Goal: Task Accomplishment & Management: Manage account settings

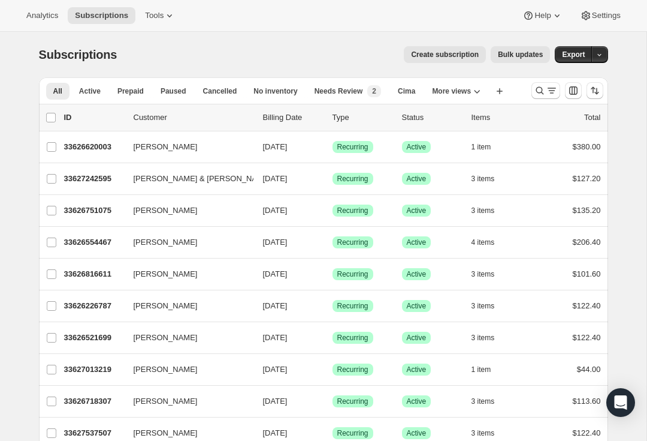
click at [551, 88] on icon "Search and filter results" at bounding box center [552, 91] width 12 height 12
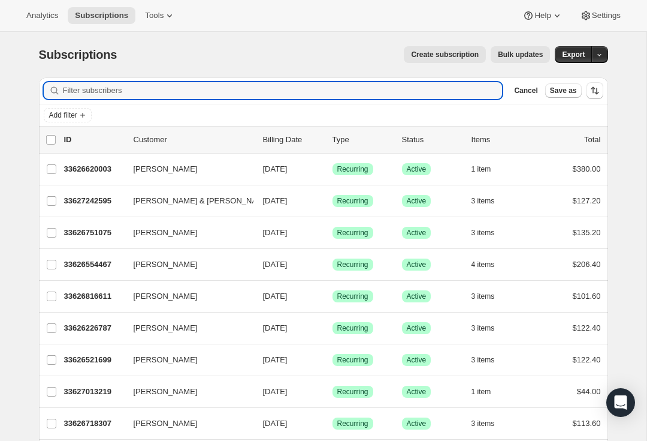
click at [197, 92] on input "Filter subscribers" at bounding box center [283, 90] width 440 height 17
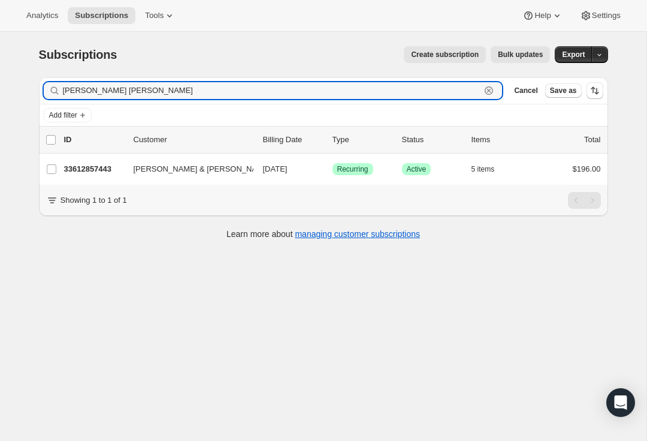
type input "[PERSON_NAME] [PERSON_NAME]"
click at [97, 168] on p "33612857443" at bounding box center [94, 169] width 60 height 12
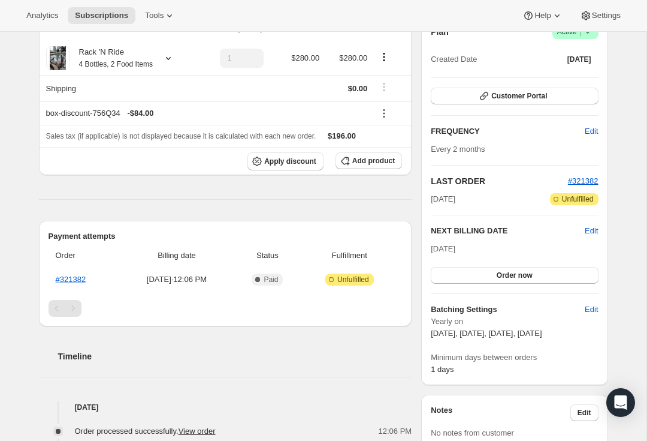
scroll to position [131, 0]
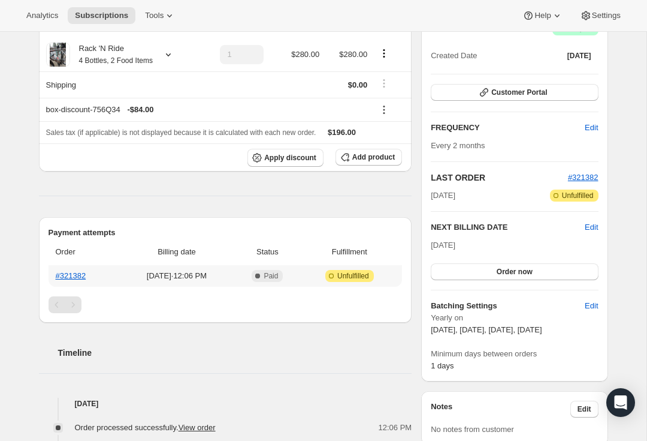
click at [81, 271] on link "#321382" at bounding box center [71, 275] width 31 height 9
